Goal: Transaction & Acquisition: Download file/media

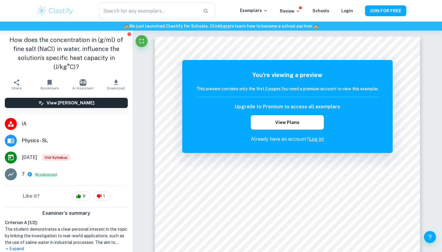
click at [42, 172] on button "Breakdown" at bounding box center [46, 174] width 20 height 5
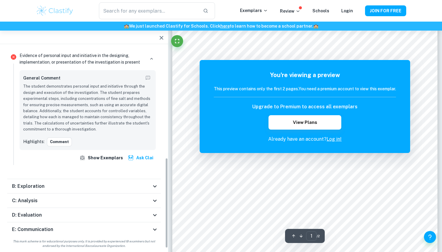
scroll to position [133, 0]
click at [44, 188] on div "B: Exploration" at bounding box center [81, 186] width 139 height 7
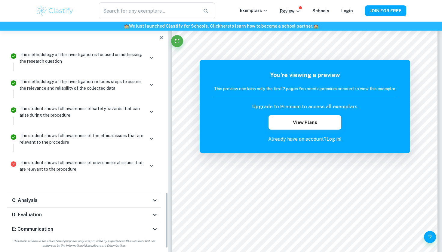
scroll to position [520, 0]
click at [45, 201] on div "C: Analysis" at bounding box center [81, 200] width 139 height 7
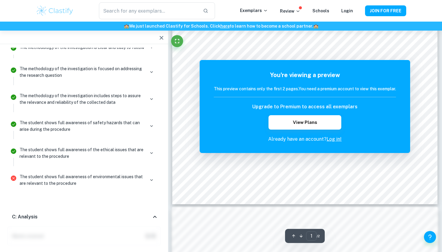
scroll to position [210, 0]
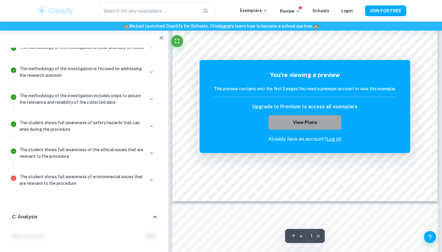
click at [287, 121] on button "View Plans" at bounding box center [304, 122] width 73 height 14
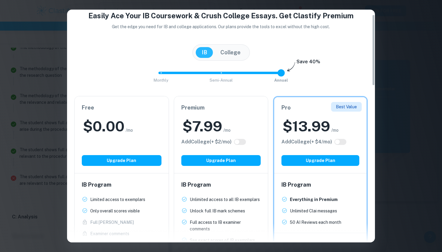
scroll to position [14, 0]
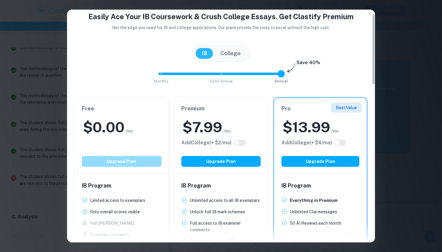
click at [121, 164] on button "Upgrade Plan" at bounding box center [122, 161] width 80 height 11
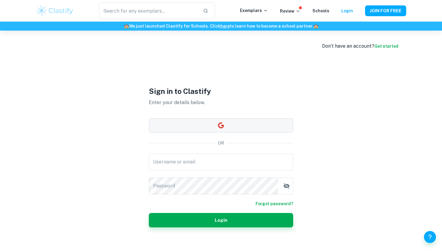
click at [221, 129] on icon "button" at bounding box center [220, 125] width 7 height 7
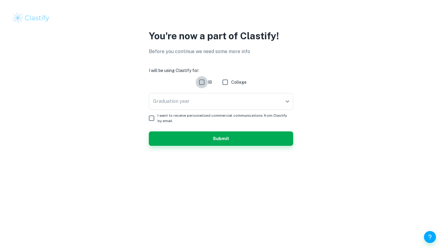
click at [202, 79] on input "IB" at bounding box center [202, 82] width 12 height 12
checkbox input "true"
click at [211, 103] on body "We value your privacy We use cookies to enhance your browsing experience, serve…" at bounding box center [221, 126] width 442 height 252
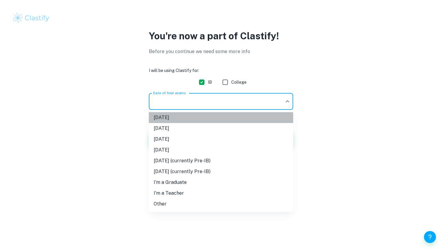
click at [188, 120] on li "[DATE]" at bounding box center [221, 117] width 144 height 11
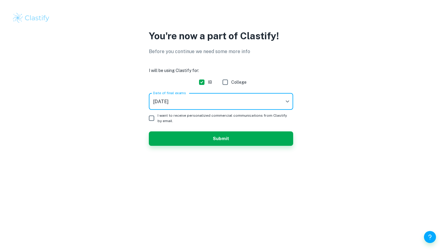
click at [169, 102] on body "We value your privacy We use cookies to enhance your browsing experience, serve…" at bounding box center [221, 126] width 442 height 252
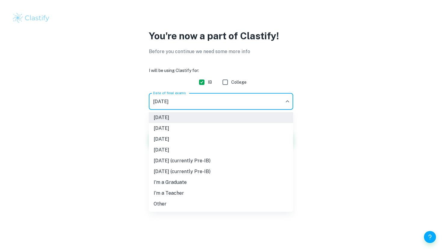
click at [176, 137] on li "[DATE]" at bounding box center [221, 139] width 144 height 11
type input "M26"
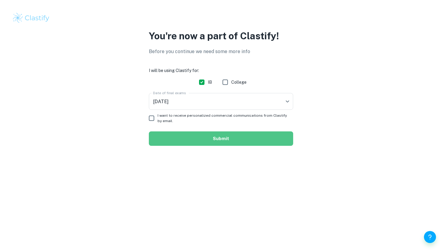
click at [168, 138] on button "Submit" at bounding box center [221, 139] width 144 height 14
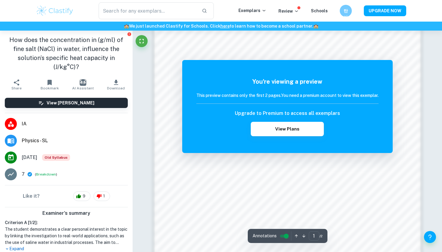
scroll to position [505, 0]
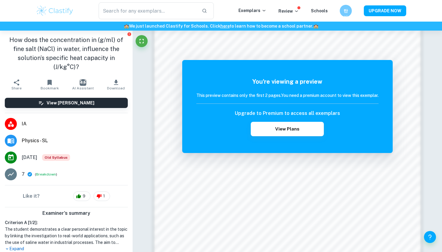
click at [110, 76] on button "Download" at bounding box center [115, 84] width 33 height 17
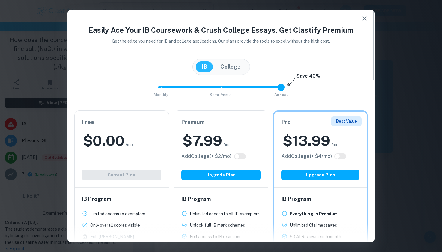
scroll to position [0, 0]
click at [229, 69] on button "College" at bounding box center [230, 67] width 32 height 11
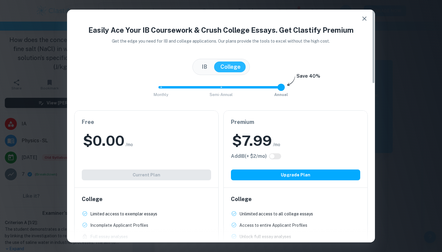
click at [200, 65] on button "IB" at bounding box center [204, 67] width 17 height 11
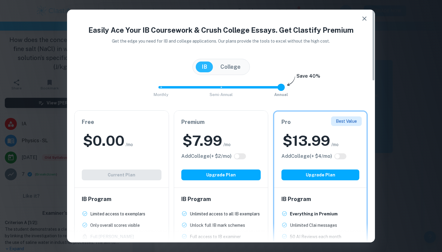
click at [236, 65] on button "College" at bounding box center [230, 67] width 32 height 11
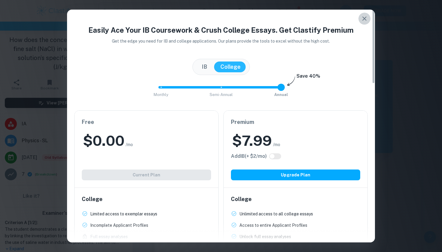
click at [363, 17] on icon "button" at bounding box center [363, 18] width 7 height 7
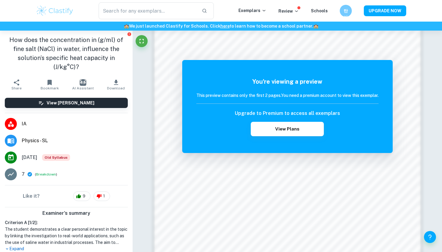
click at [50, 15] on img at bounding box center [55, 11] width 38 height 12
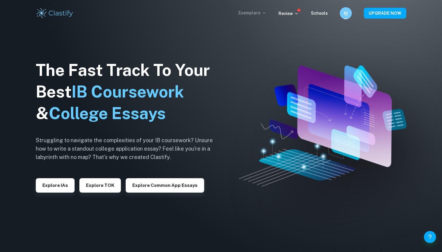
click at [245, 16] on p "Exemplars" at bounding box center [252, 13] width 28 height 7
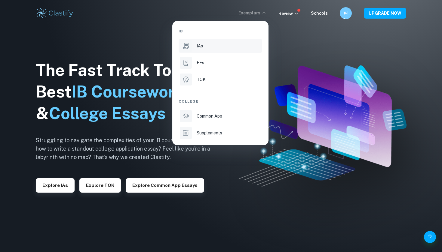
click at [219, 49] on li "IAs" at bounding box center [219, 46] width 83 height 14
